Goal: Information Seeking & Learning: Understand process/instructions

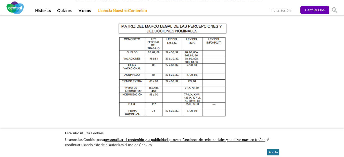
scroll to position [526, 0]
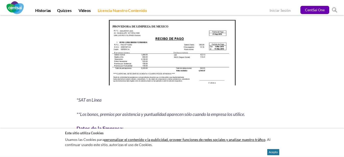
scroll to position [682, 0]
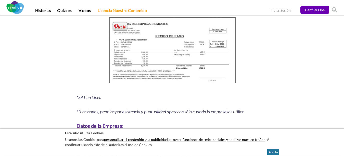
click at [168, 40] on img at bounding box center [172, 51] width 131 height 71
click at [143, 55] on img at bounding box center [172, 51] width 131 height 71
click at [154, 52] on img at bounding box center [172, 51] width 131 height 71
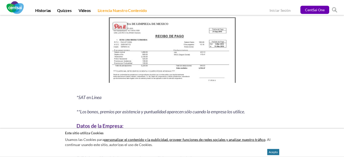
click at [154, 52] on img at bounding box center [172, 51] width 131 height 71
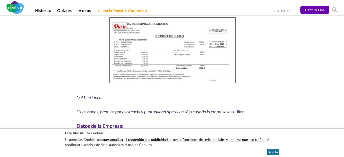
click at [154, 52] on img at bounding box center [172, 51] width 131 height 71
click at [199, 49] on img at bounding box center [172, 51] width 131 height 71
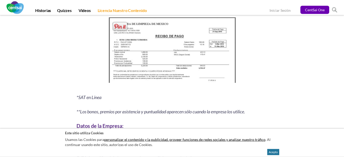
click at [199, 49] on img at bounding box center [172, 51] width 131 height 71
click at [137, 33] on img at bounding box center [172, 51] width 131 height 71
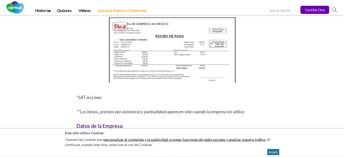
click at [137, 33] on img at bounding box center [172, 51] width 131 height 71
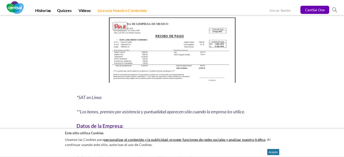
click at [130, 24] on img at bounding box center [172, 51] width 131 height 71
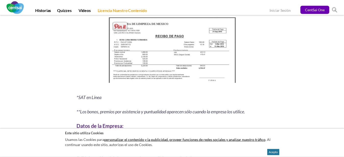
drag, startPoint x: 130, startPoint y: 24, endPoint x: 129, endPoint y: 21, distance: 2.8
click at [129, 21] on img at bounding box center [172, 51] width 131 height 71
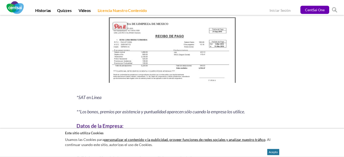
click at [129, 21] on img at bounding box center [172, 51] width 131 height 71
